Goal: Find specific page/section: Find specific page/section

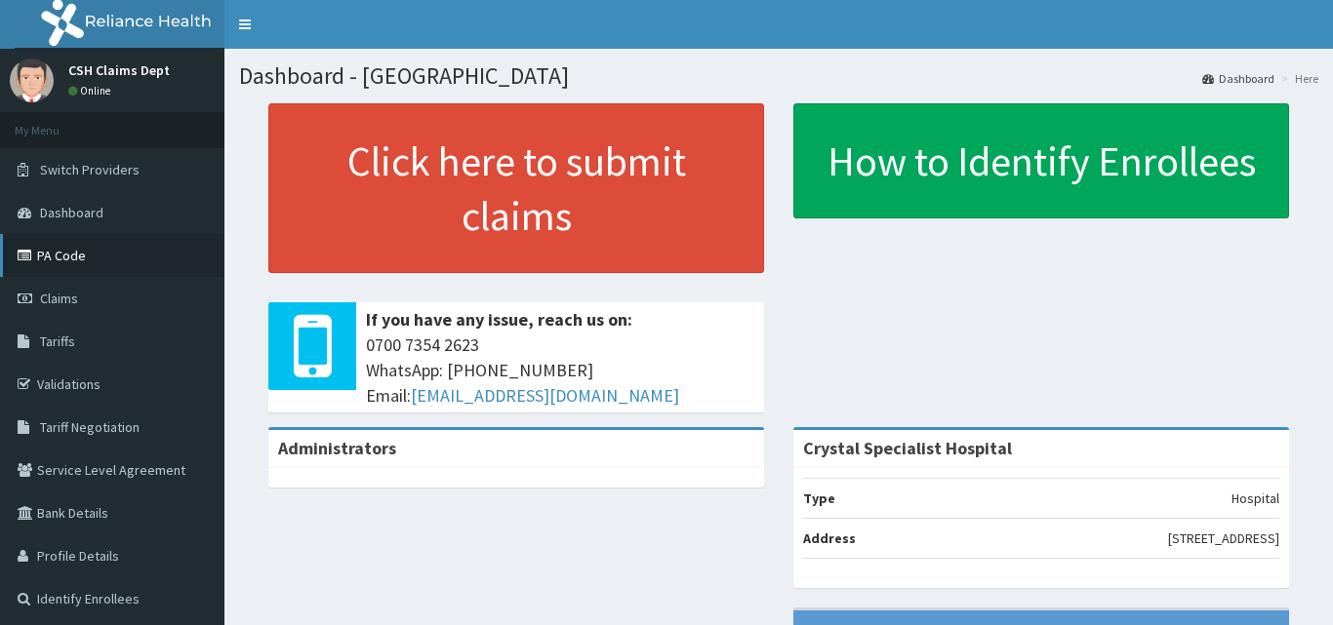
click at [72, 257] on link "PA Code" at bounding box center [112, 255] width 224 height 43
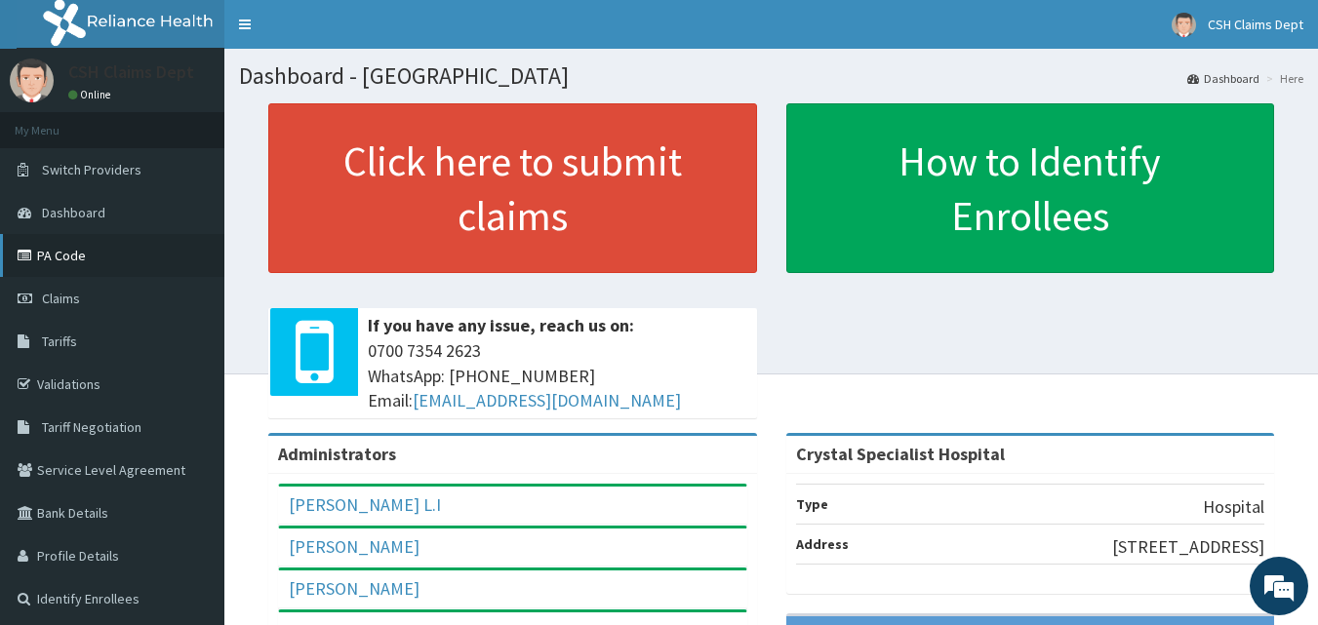
click at [82, 269] on link "PA Code" at bounding box center [112, 255] width 224 height 43
